Goal: Information Seeking & Learning: Learn about a topic

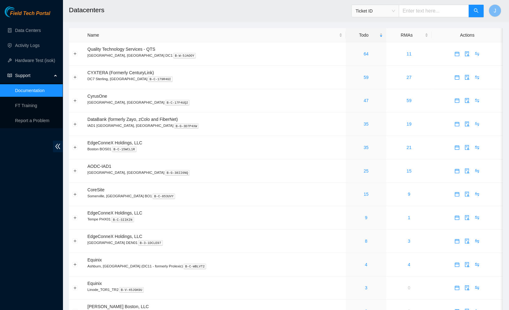
click at [32, 90] on link "Documentation" at bounding box center [29, 90] width 29 height 5
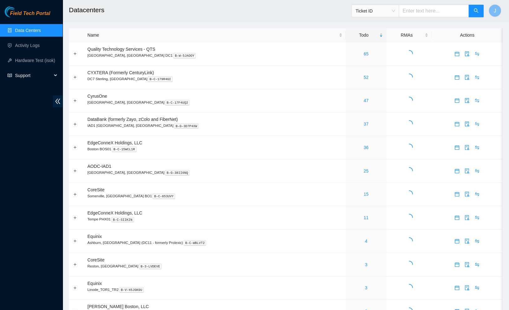
click at [24, 74] on span "Support" at bounding box center [33, 75] width 37 height 13
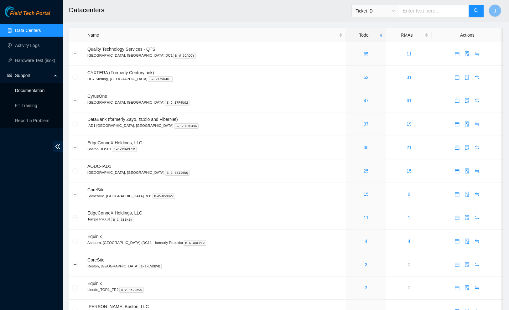
click at [30, 88] on link "Documentation" at bounding box center [29, 90] width 29 height 5
